Goal: Information Seeking & Learning: Learn about a topic

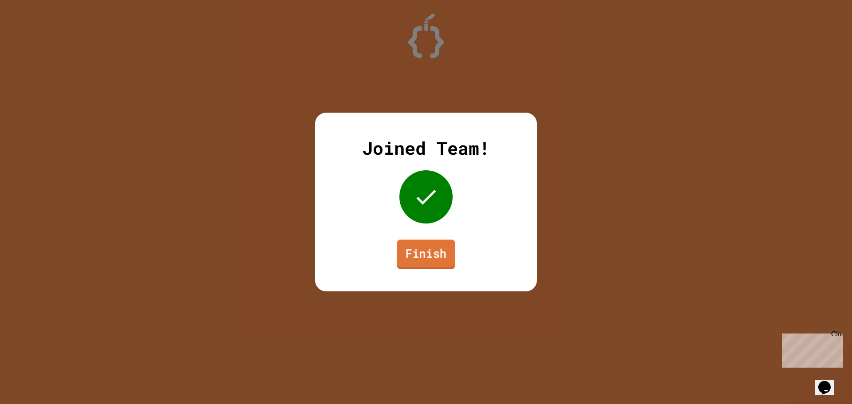
click at [431, 249] on link "Finish" at bounding box center [426, 254] width 59 height 29
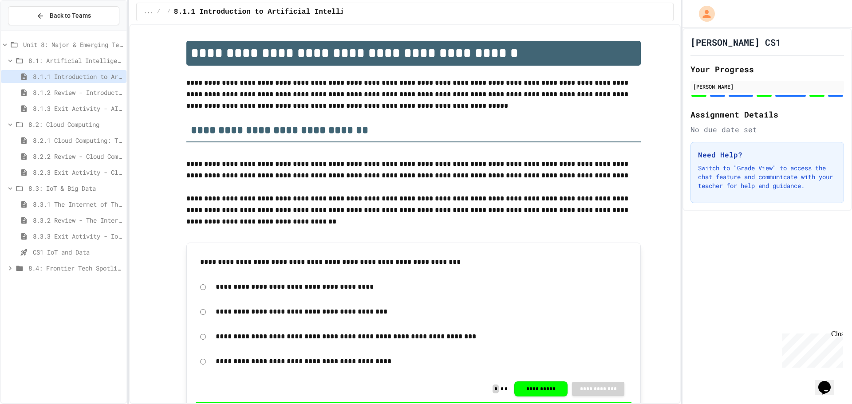
click at [75, 231] on div "8.3.3 Exit Activity - IoT Data Detective Challenge" at bounding box center [64, 236] width 126 height 13
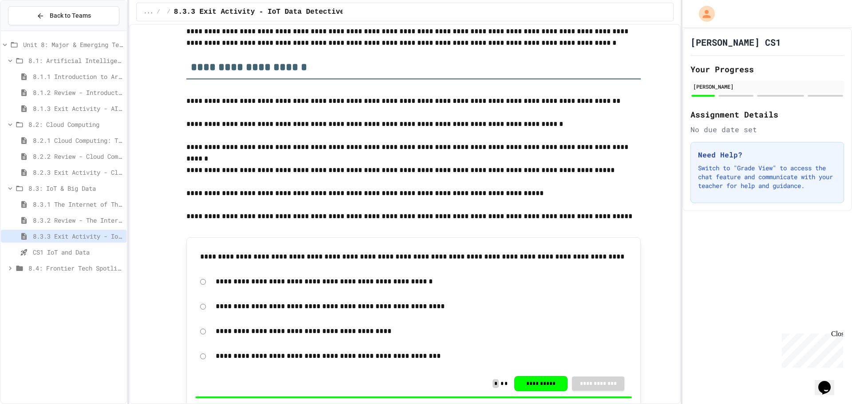
scroll to position [178, 0]
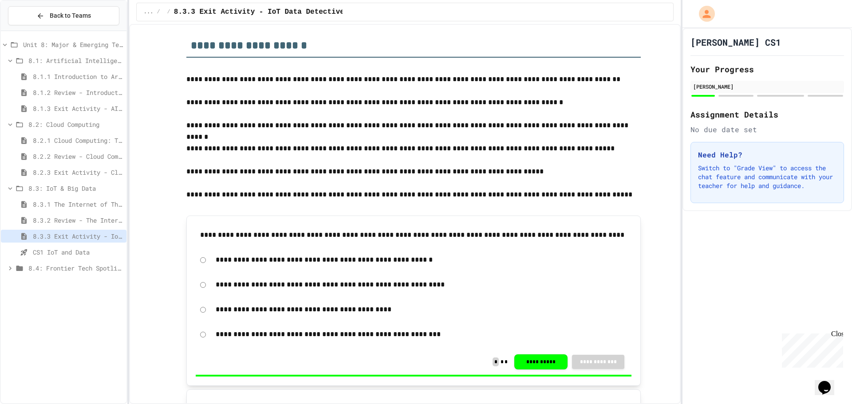
click at [78, 125] on span "8.2: Cloud Computing" at bounding box center [75, 124] width 95 height 9
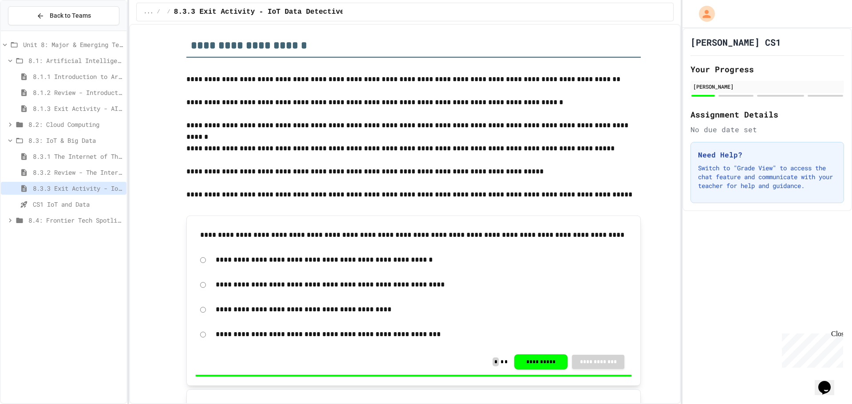
click at [78, 125] on span "8.2: Cloud Computing" at bounding box center [75, 124] width 95 height 9
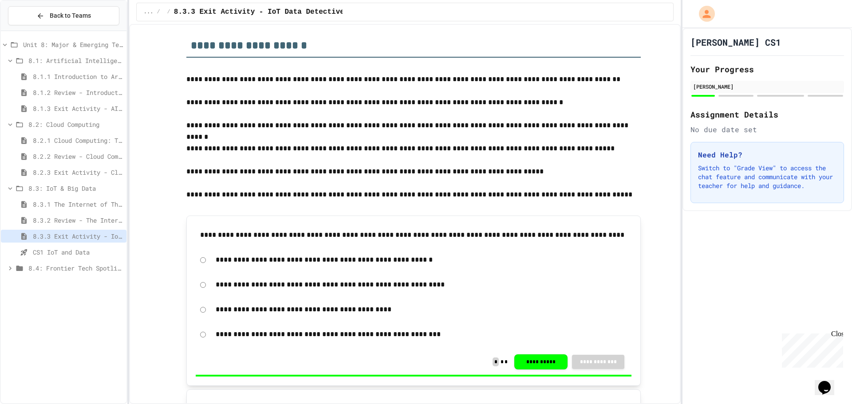
click at [75, 77] on span "8.1.1 Introduction to Artificial Intelligence" at bounding box center [78, 76] width 90 height 9
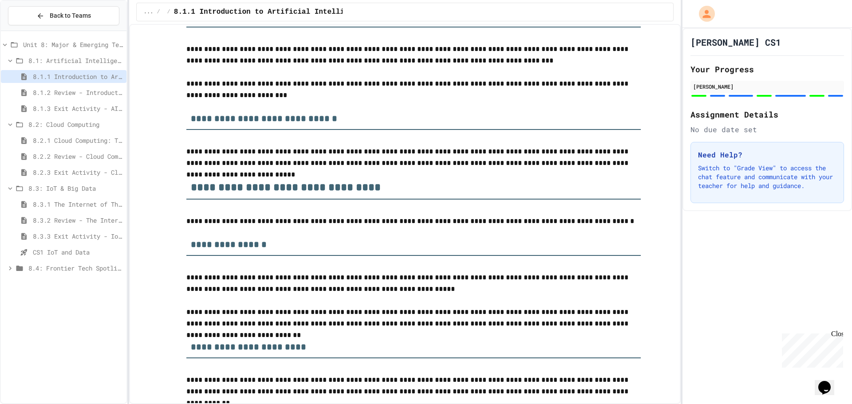
scroll to position [1953, 0]
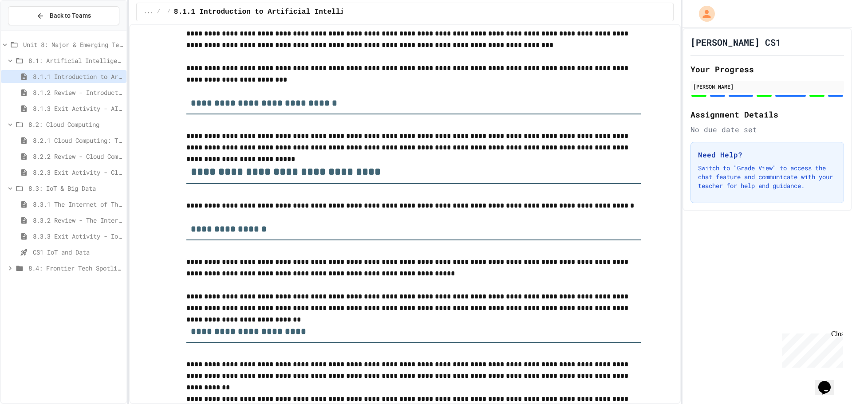
click at [345, 184] on h2 "**********" at bounding box center [413, 169] width 454 height 31
click at [321, 205] on p "**********" at bounding box center [413, 206] width 454 height 12
click at [337, 217] on h3 "**********" at bounding box center [413, 226] width 454 height 29
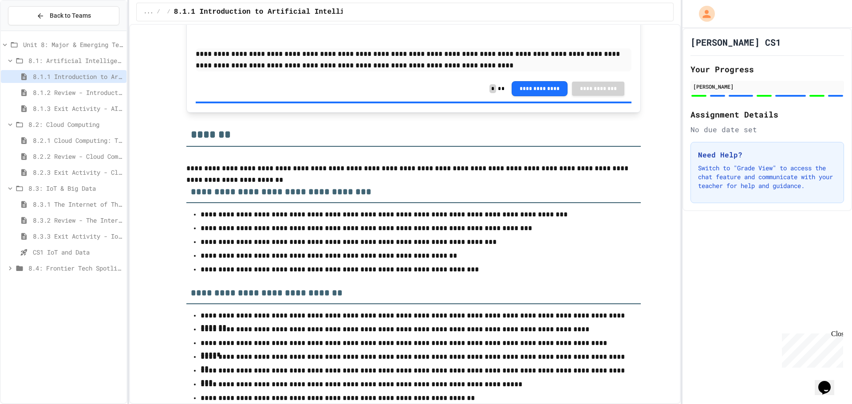
scroll to position [3714, 0]
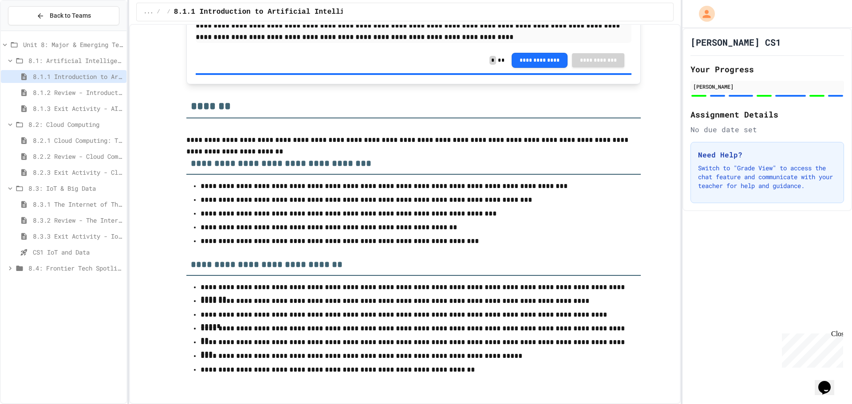
click at [97, 93] on span "8.1.2 Review - Introduction to Artificial Intelligence" at bounding box center [78, 92] width 90 height 9
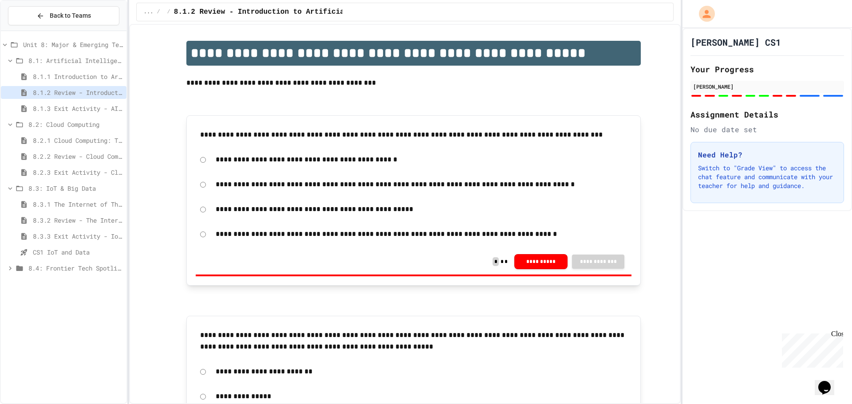
click at [105, 108] on span "8.1.3 Exit Activity - AI Detective" at bounding box center [78, 108] width 90 height 9
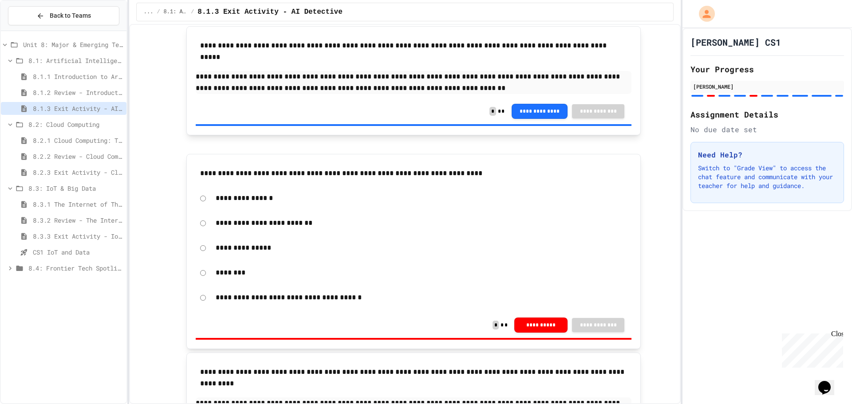
scroll to position [178, 0]
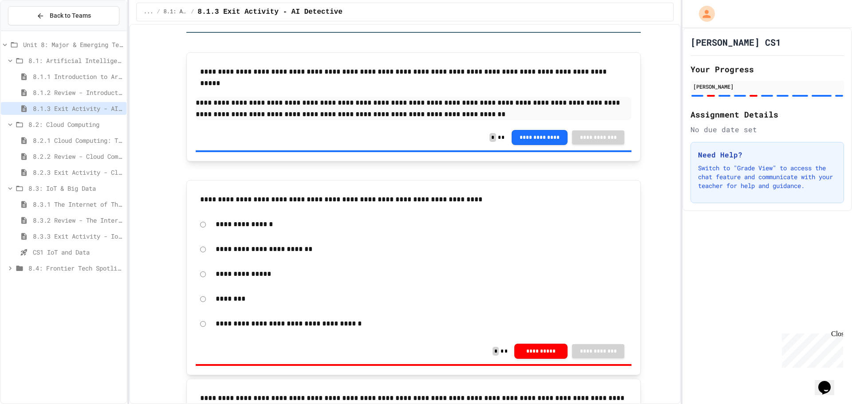
click at [90, 123] on span "8.2: Cloud Computing" at bounding box center [75, 124] width 95 height 9
click at [84, 138] on span "8.2.1 Cloud Computing: Transforming the Digital World" at bounding box center [78, 140] width 90 height 9
